Goal: Use online tool/utility: Use online tool/utility

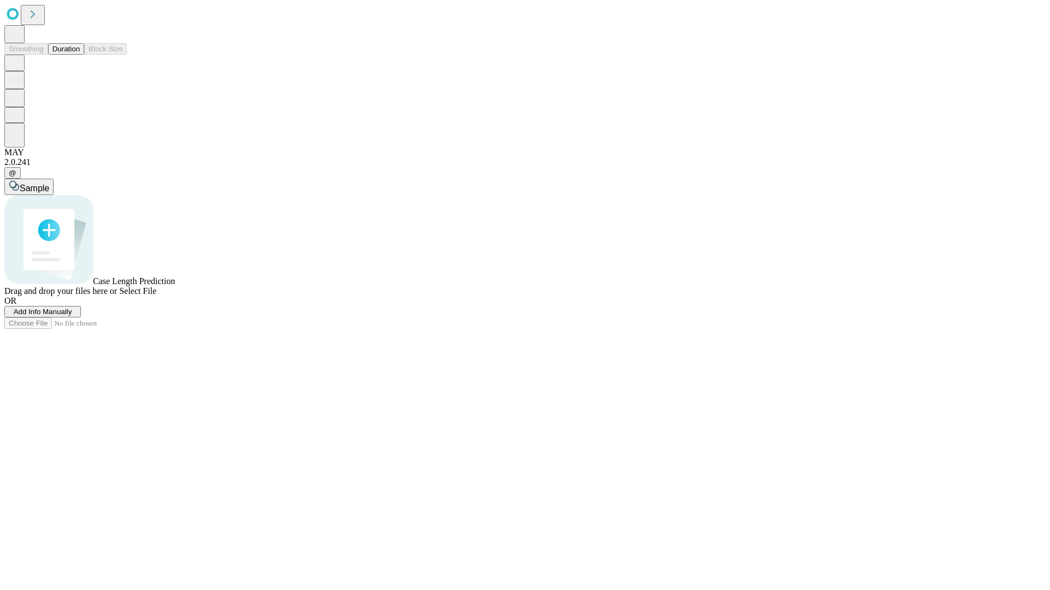
click at [80, 55] on button "Duration" at bounding box center [66, 48] width 36 height 11
click at [156, 296] on span "Select File" at bounding box center [137, 290] width 37 height 9
